Goal: Information Seeking & Learning: Understand process/instructions

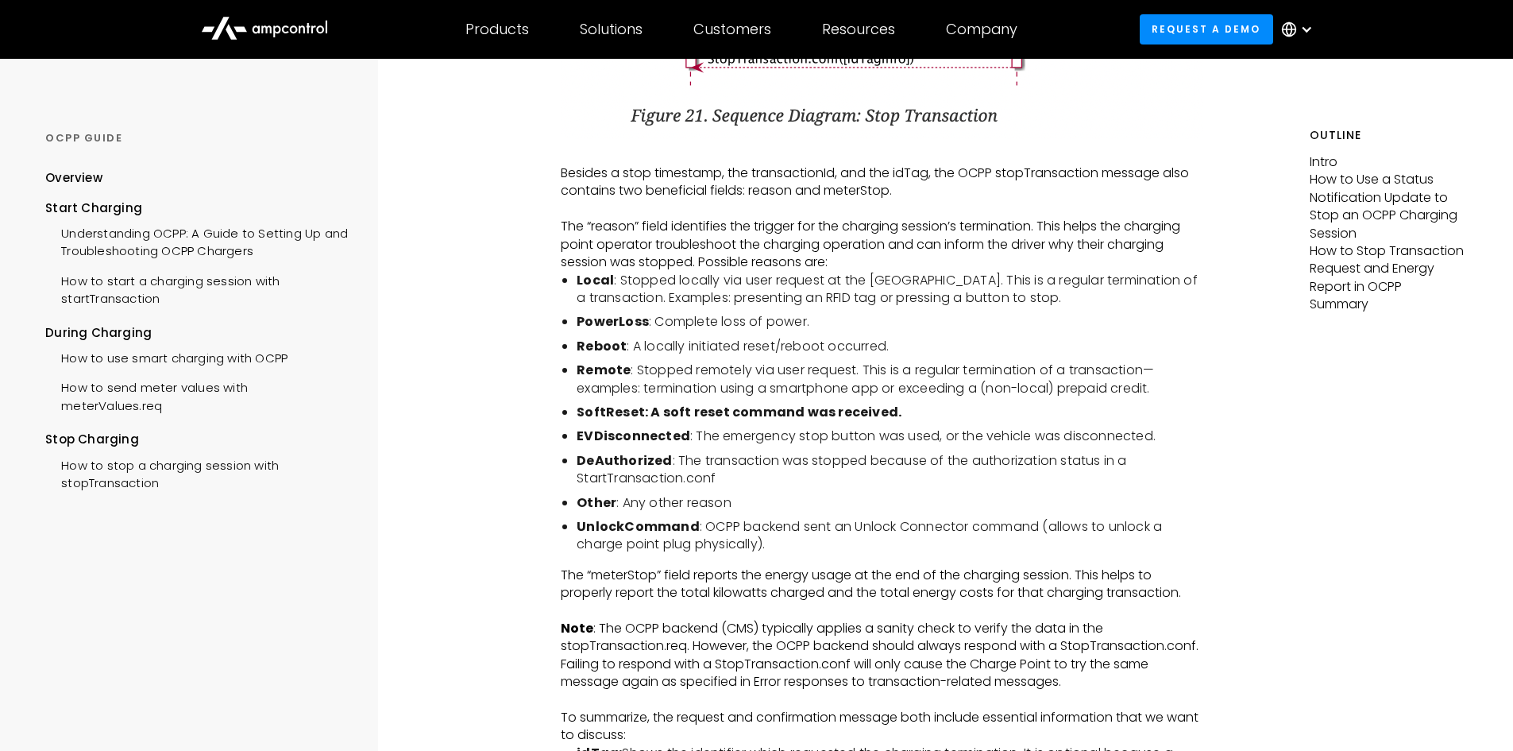
scroll to position [3161, 0]
drag, startPoint x: 580, startPoint y: 452, endPoint x: 661, endPoint y: 452, distance: 81.0
click at [661, 444] on strong "EVDisconnected" at bounding box center [634, 435] width 114 height 18
click at [682, 444] on strong "EVDisconnected" at bounding box center [634, 435] width 114 height 18
drag, startPoint x: 728, startPoint y: 449, endPoint x: 1133, endPoint y: 457, distance: 404.4
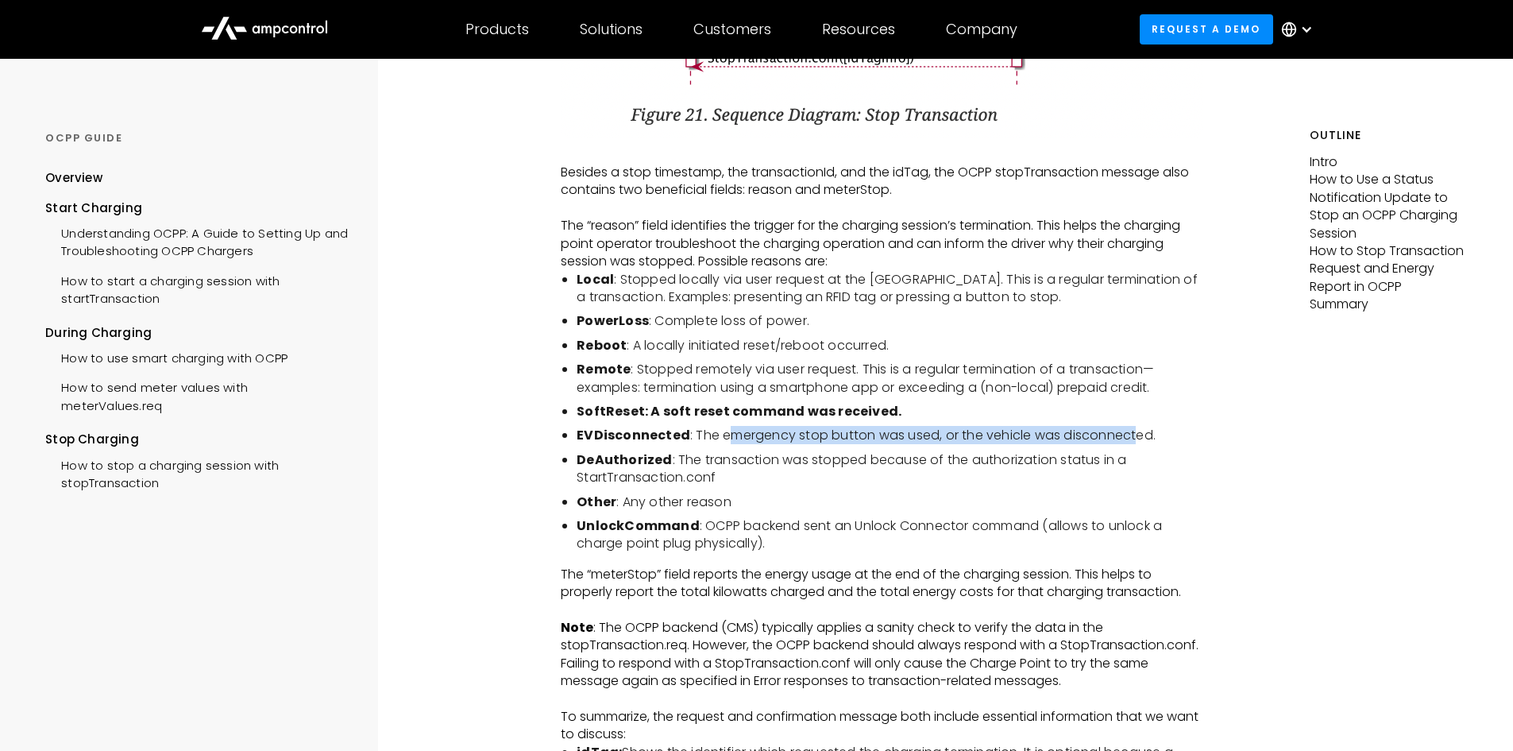
click at [1133, 444] on li "EVDisconnected : The emergency stop button was used, or the vehicle was disconn…" at bounding box center [890, 435] width 626 height 17
click at [1049, 487] on li "DeAuthorized : The transaction was stopped because of the authorization status …" at bounding box center [890, 469] width 626 height 36
click at [1052, 444] on li "EVDisconnected : The emergency stop button was used, or the vehicle was disconn…" at bounding box center [890, 435] width 626 height 17
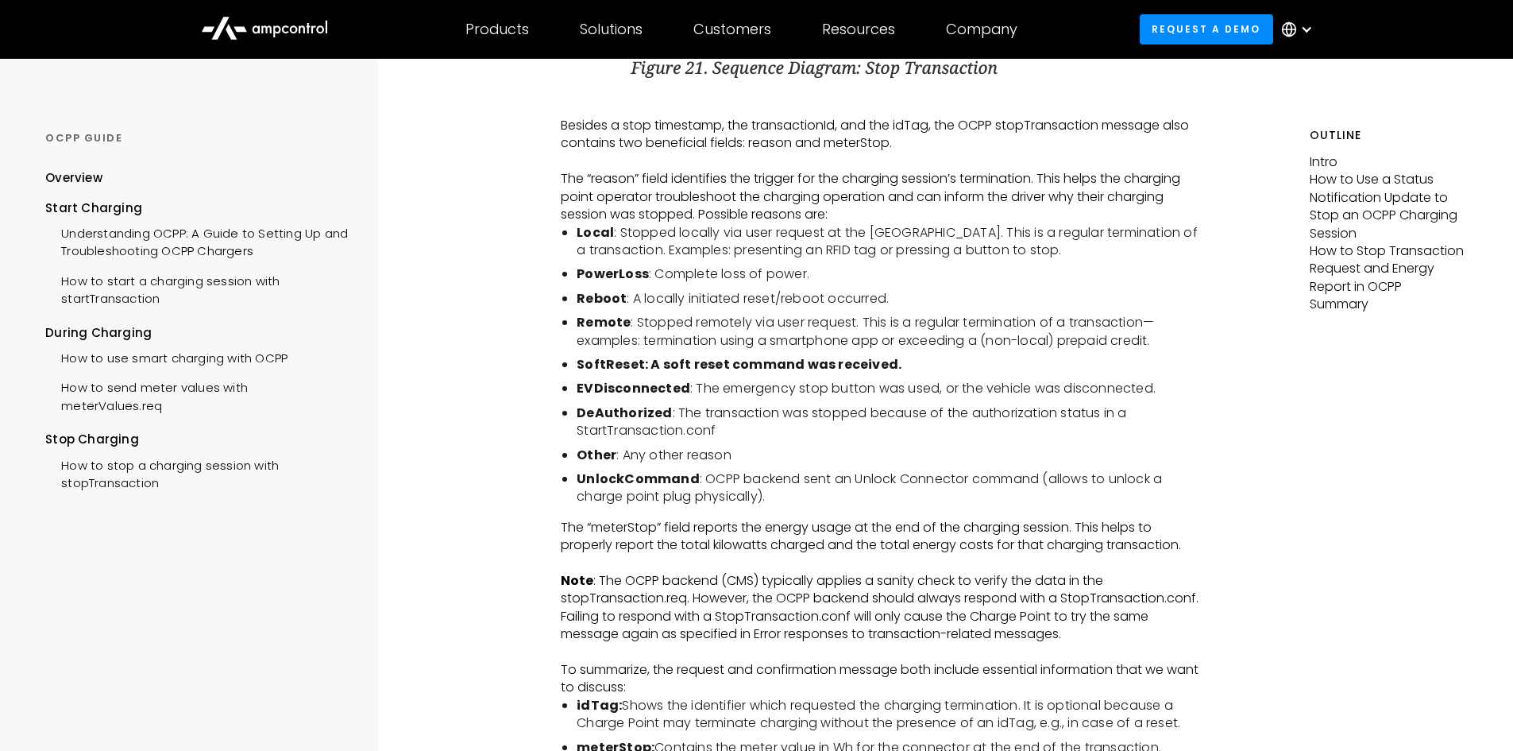
scroll to position [3210, 0]
